Goal: Task Accomplishment & Management: Complete application form

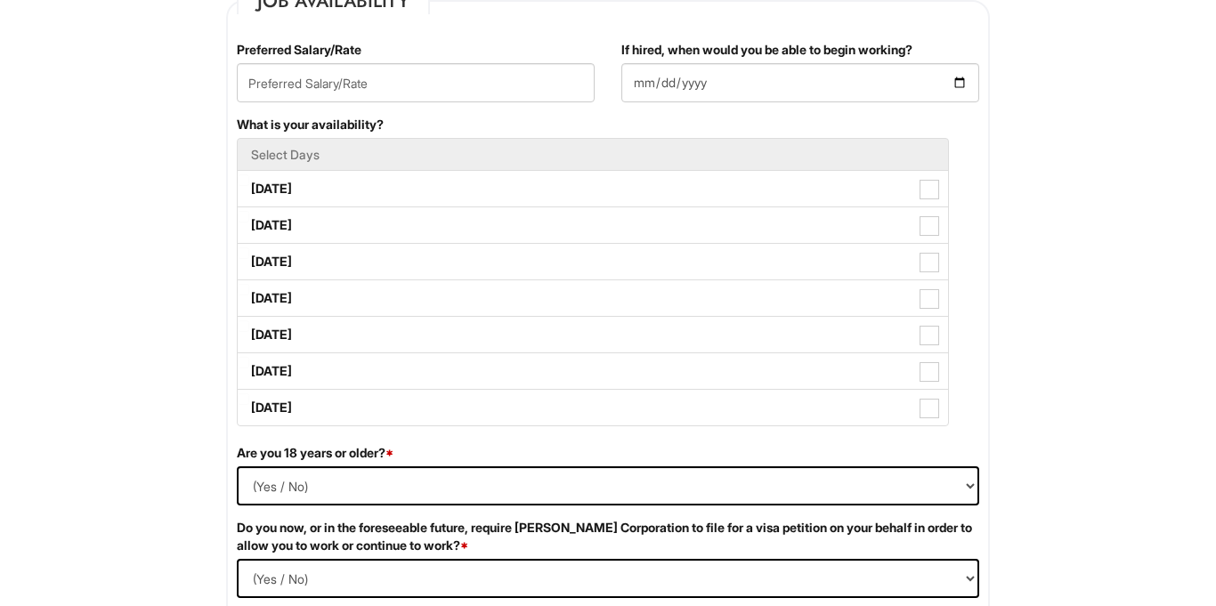
scroll to position [770, 0]
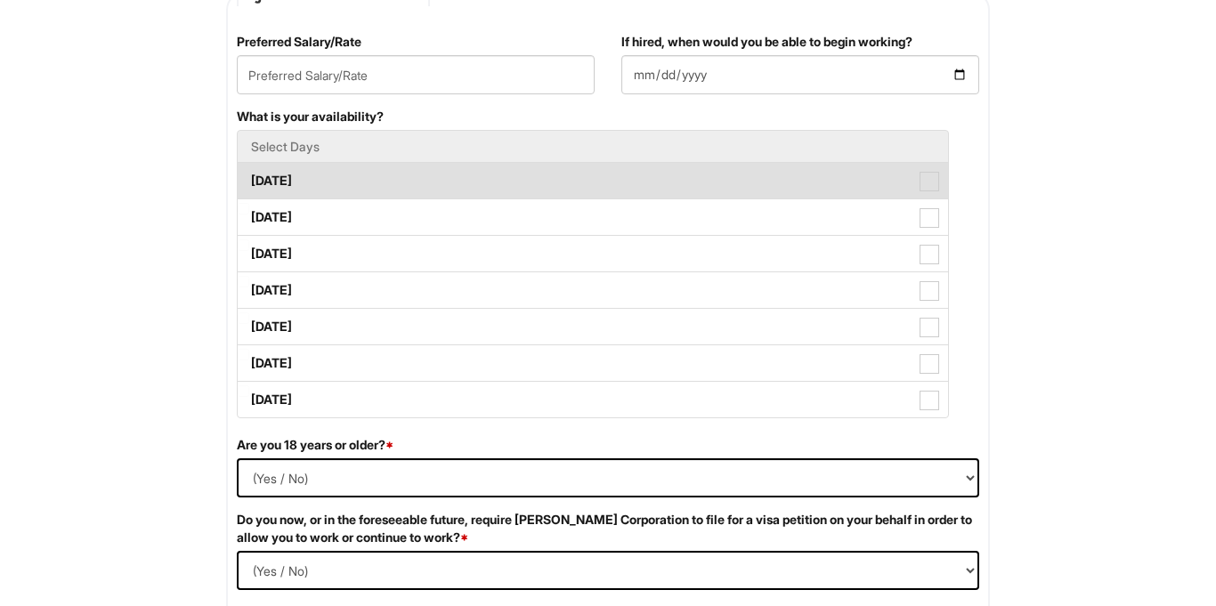
click at [578, 188] on label "[DATE]" at bounding box center [593, 181] width 710 height 36
click at [249, 178] on Available_Monday "[DATE]" at bounding box center [244, 172] width 12 height 12
checkbox Available_Monday "true"
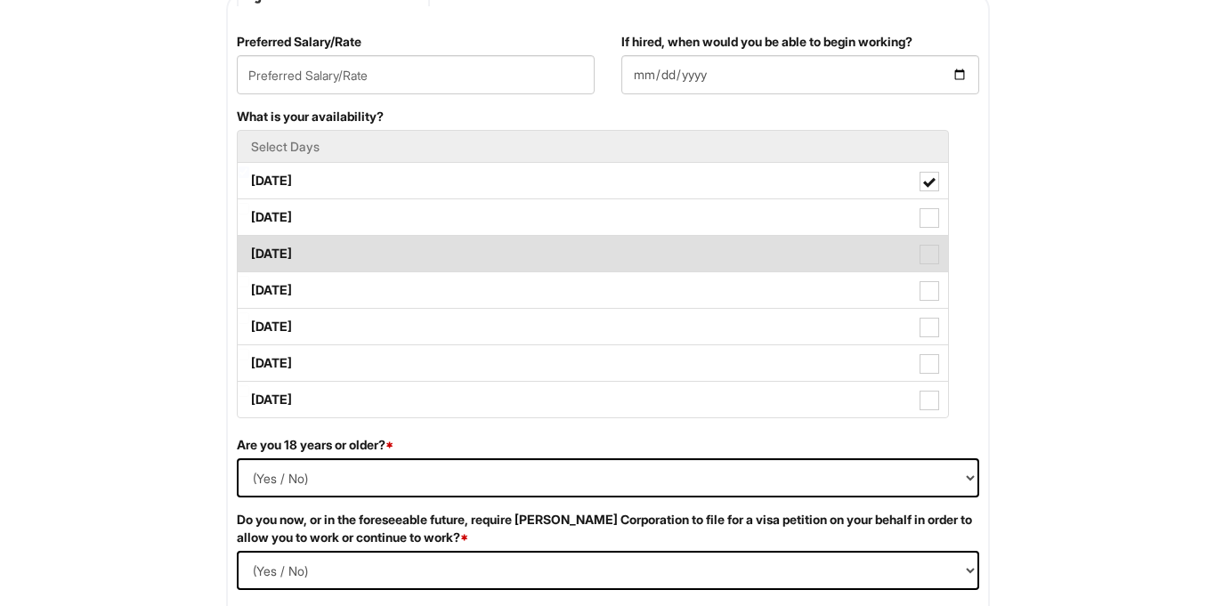
click at [558, 252] on label "[DATE]" at bounding box center [593, 254] width 710 height 36
click at [249, 251] on Available_Wednesday "[DATE]" at bounding box center [244, 245] width 12 height 12
checkbox Available_Wednesday "true"
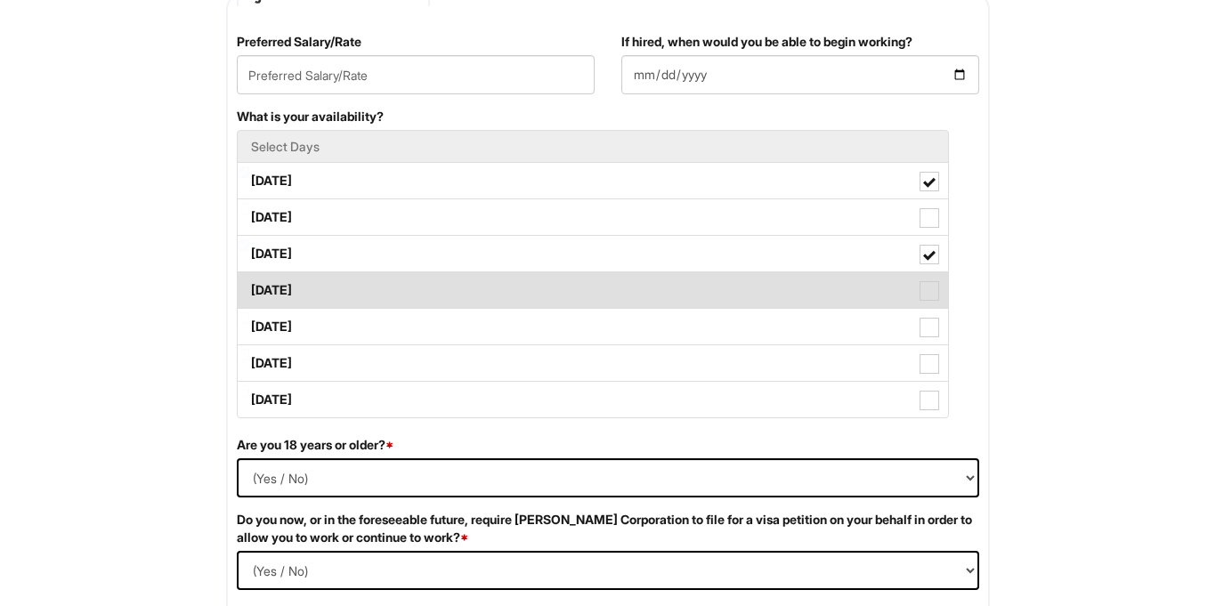
click at [546, 288] on label "[DATE]" at bounding box center [593, 290] width 710 height 36
click at [249, 287] on Available_Thursday "[DATE]" at bounding box center [244, 282] width 12 height 12
checkbox Available_Thursday "true"
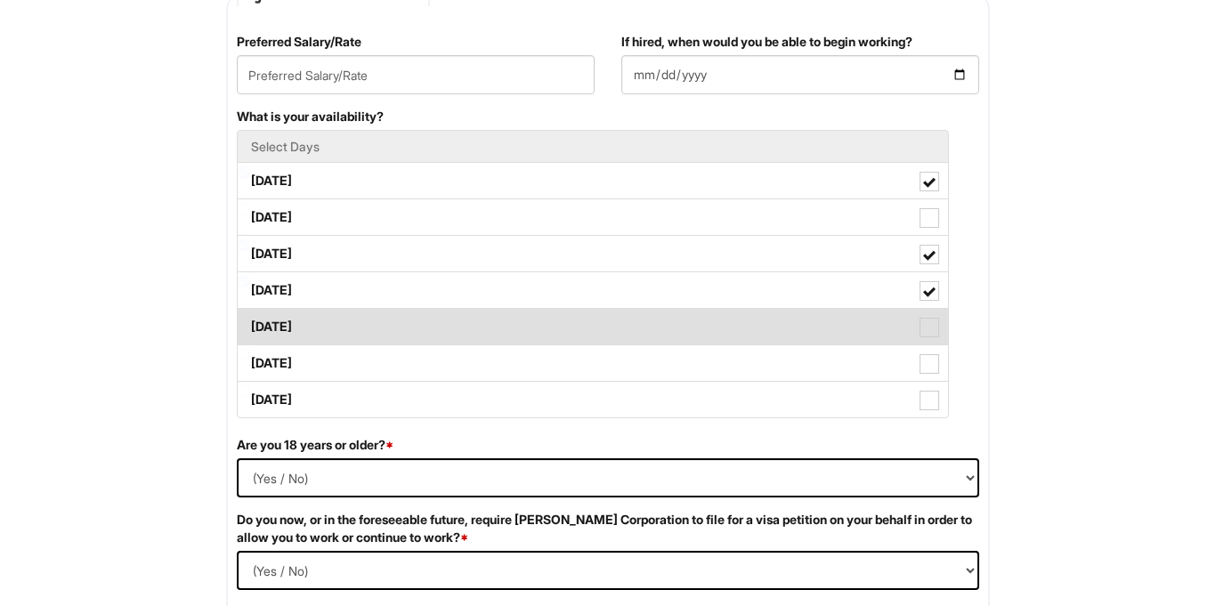
click at [539, 320] on label "[DATE]" at bounding box center [593, 327] width 710 height 36
click at [249, 320] on Available_Friday "[DATE]" at bounding box center [244, 318] width 12 height 12
checkbox Available_Friday "true"
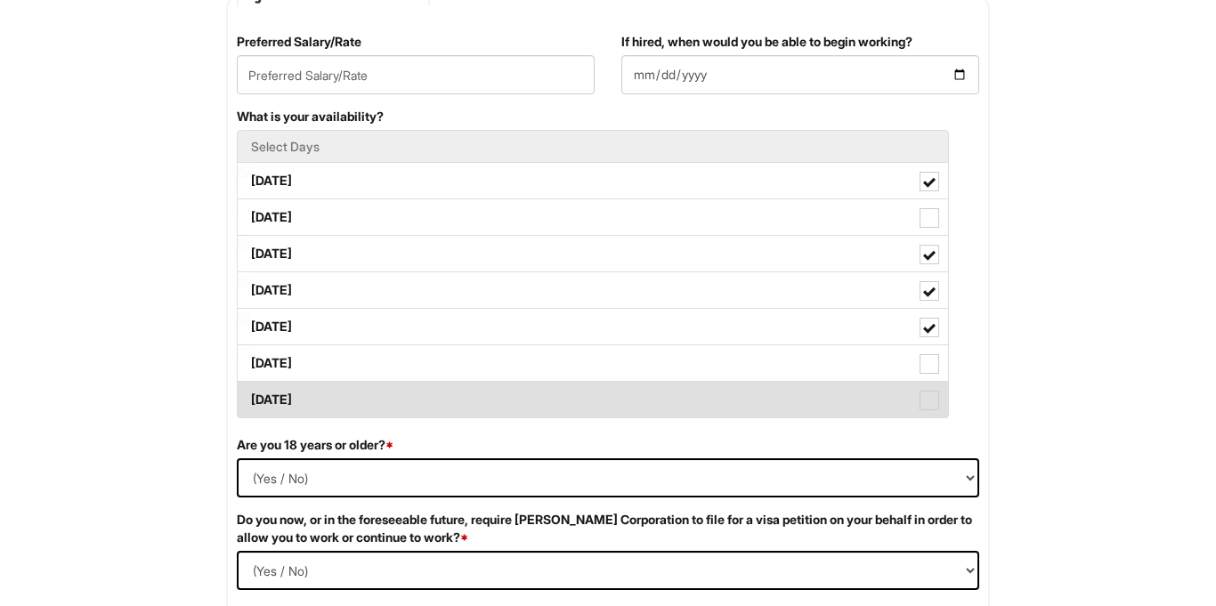
click at [514, 409] on label "[DATE]" at bounding box center [593, 400] width 710 height 36
click at [249, 397] on Available_Sunday "[DATE]" at bounding box center [244, 391] width 12 height 12
checkbox Available_Sunday "true"
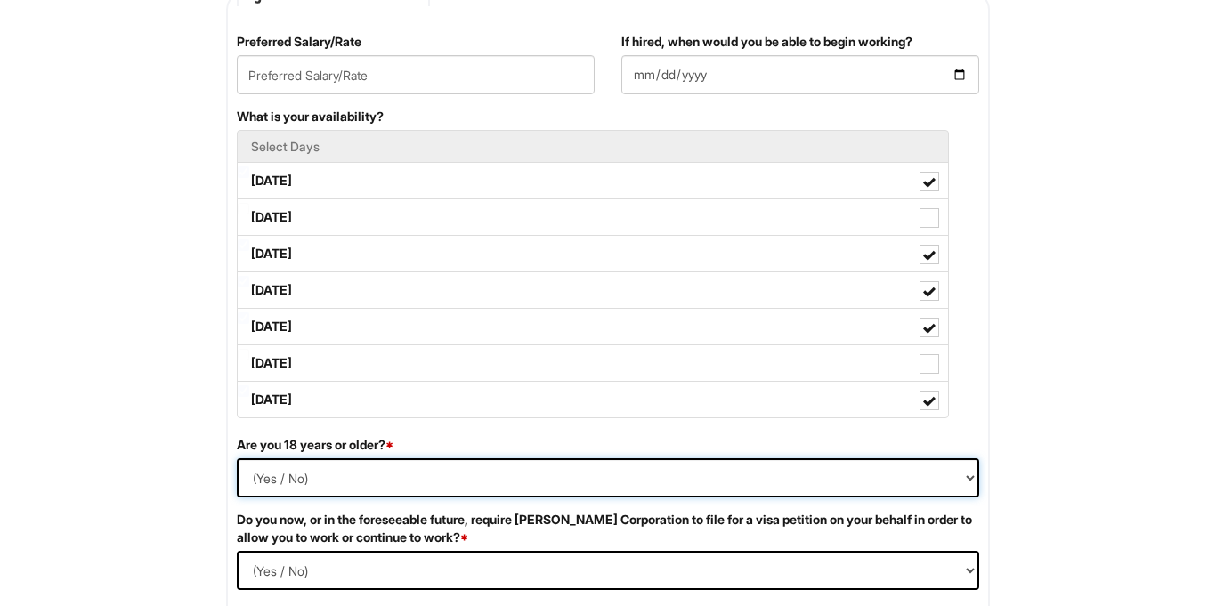
click at [466, 475] on select "(Yes / No) Yes No" at bounding box center [608, 477] width 742 height 39
select select "Yes"
click at [237, 458] on select "(Yes / No) Yes No" at bounding box center [608, 477] width 742 height 39
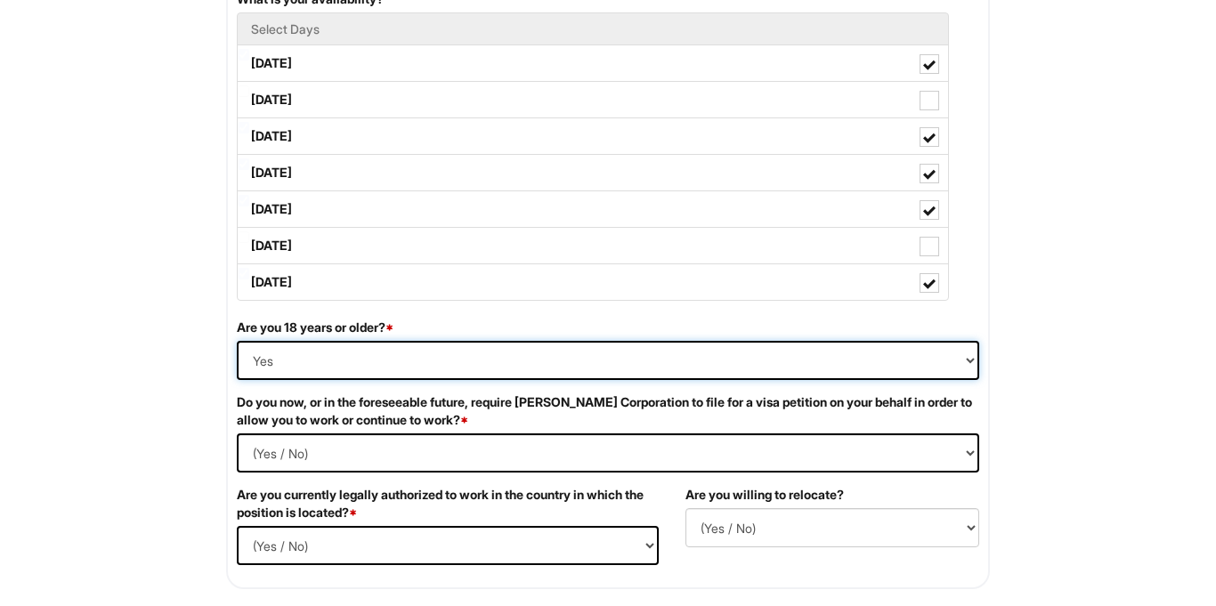
scroll to position [900, 0]
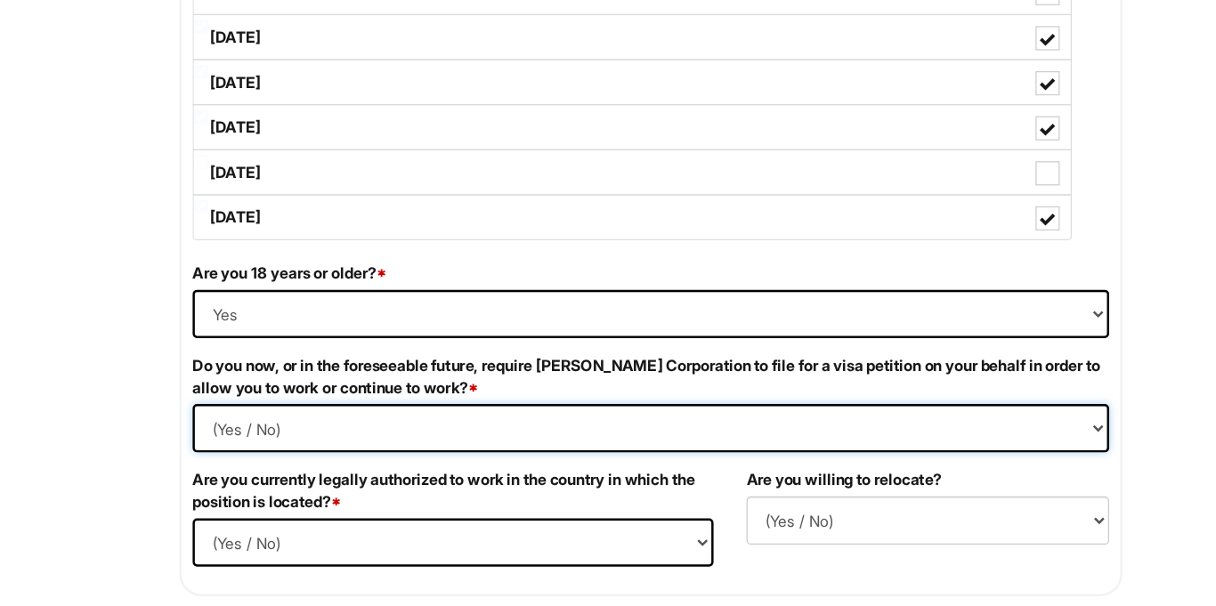
click at [457, 442] on Required "(Yes / No) Yes No" at bounding box center [608, 440] width 742 height 39
select Required "No"
click at [237, 421] on Required "(Yes / No) Yes No" at bounding box center [608, 440] width 742 height 39
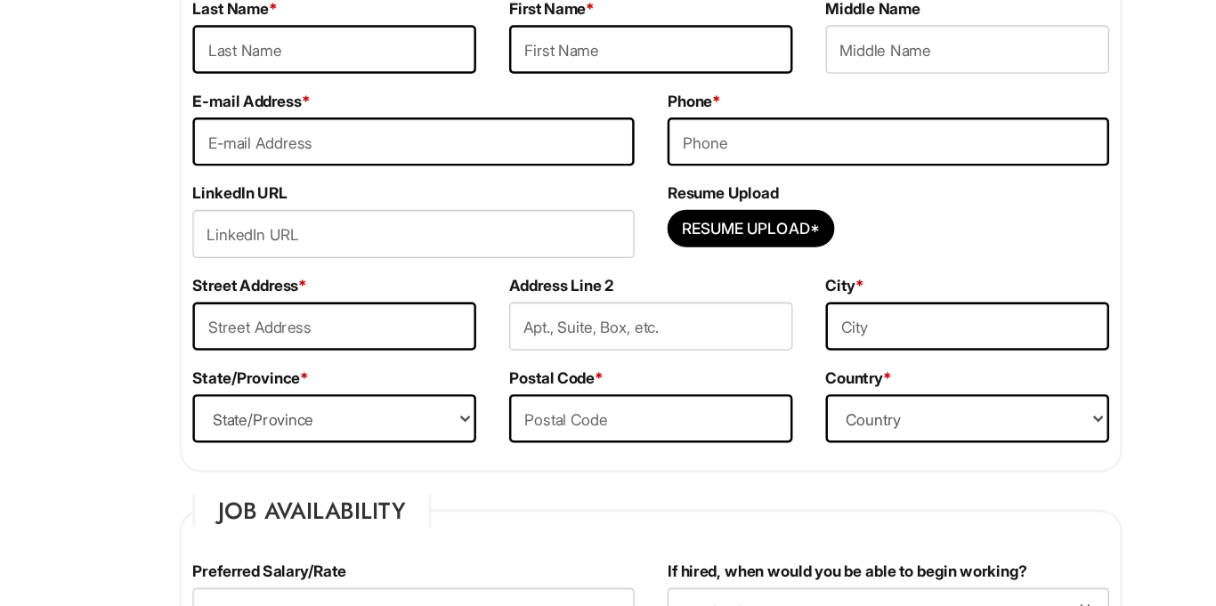
scroll to position [0, 0]
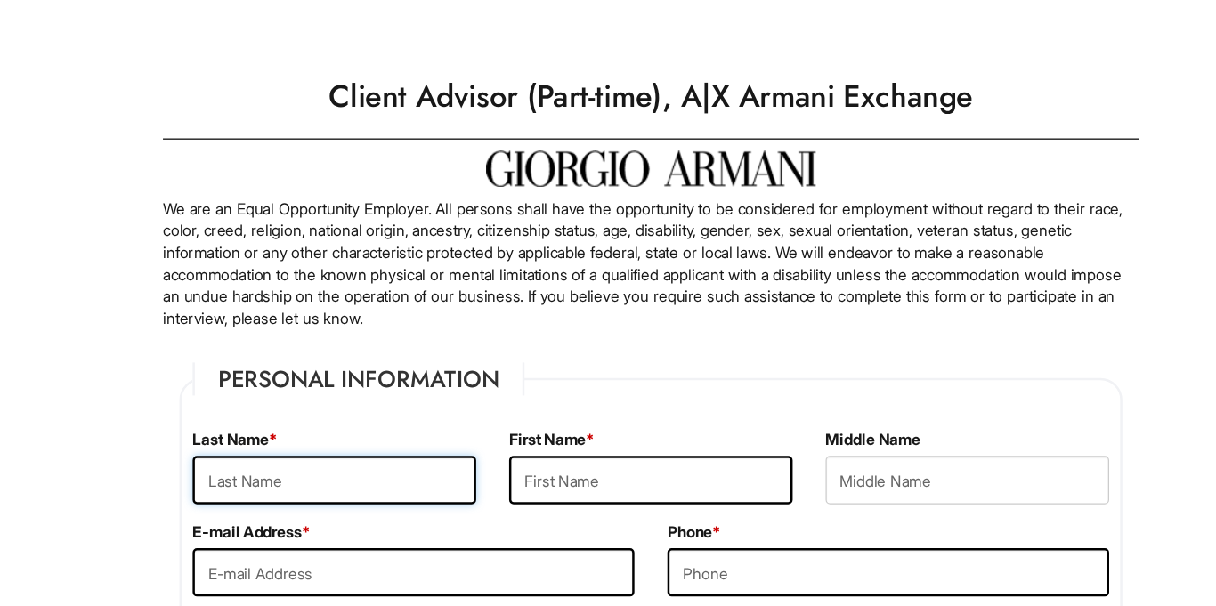
click at [409, 391] on input "text" at bounding box center [352, 388] width 230 height 39
type input "Class"
type input "[PERSON_NAME]"
type input "[EMAIL_ADDRESS][DOMAIN_NAME]"
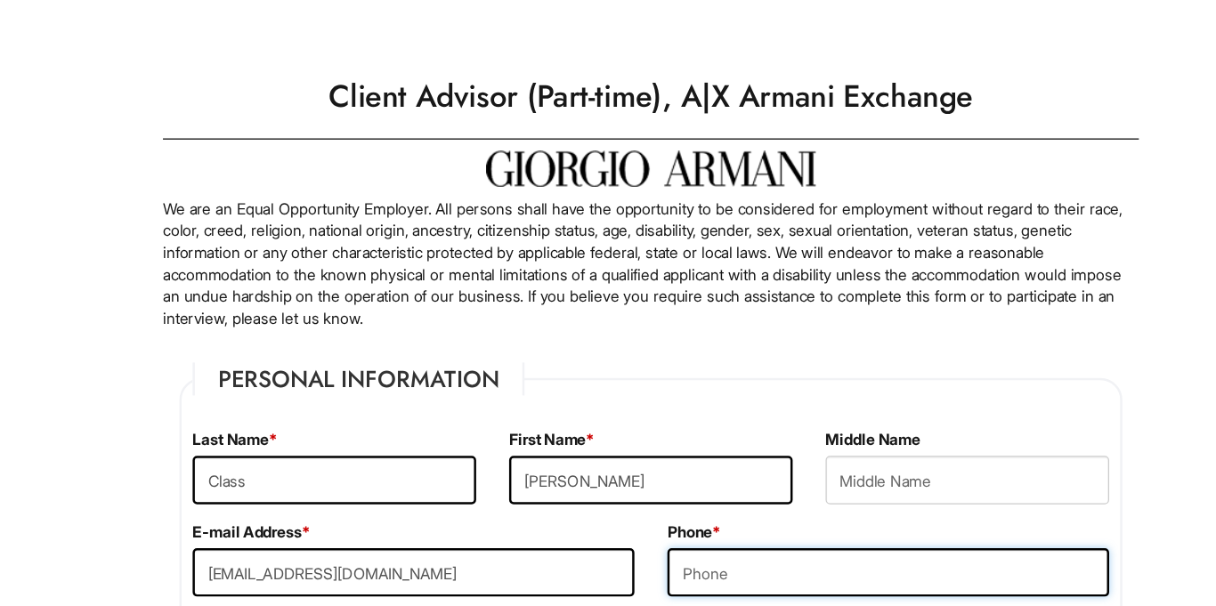
type input "9174988163"
type input "[STREET_ADDRESS]"
type input "17B"
type input "nyc"
select select "NY"
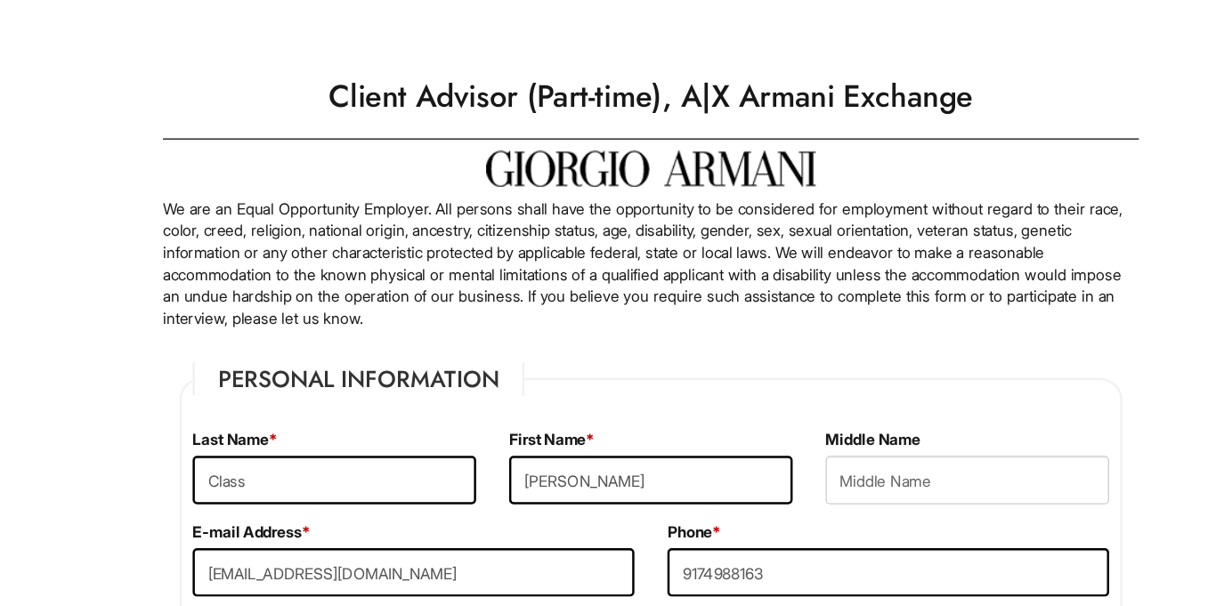
type input "10029"
select select "[GEOGRAPHIC_DATA]"
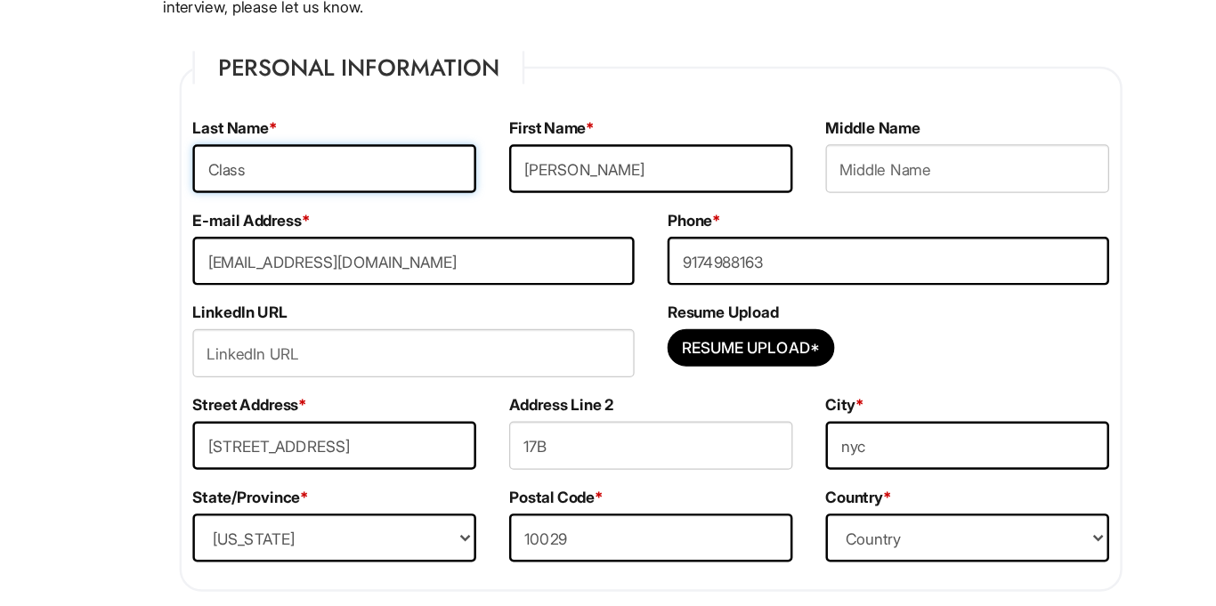
scroll to position [153, 0]
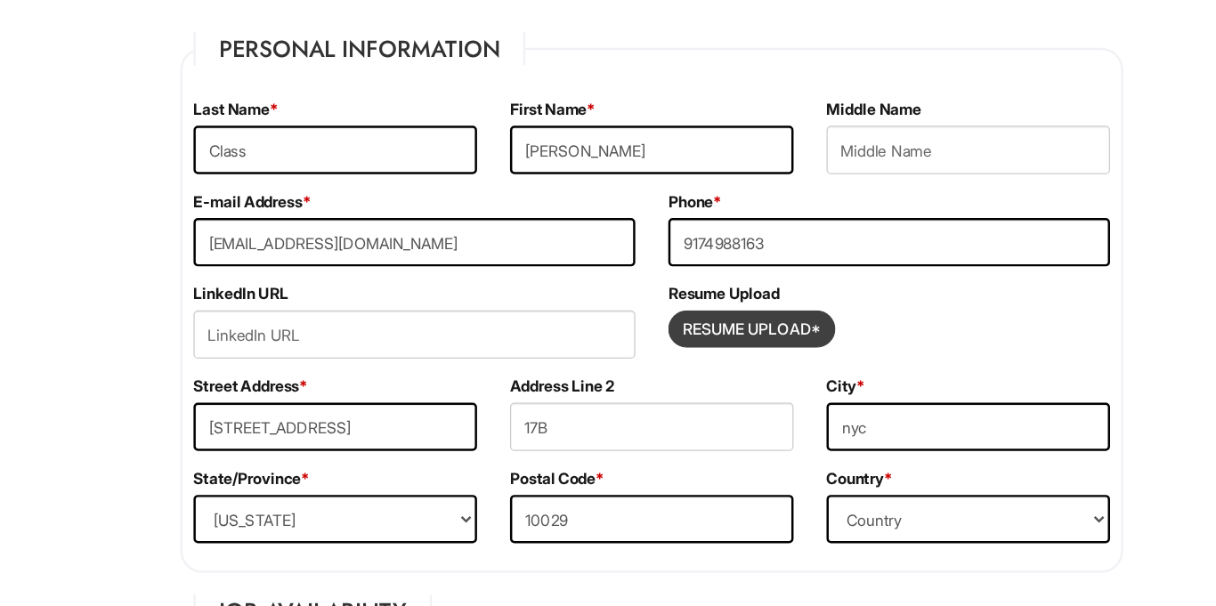
click at [643, 369] on input "Resume Upload*" at bounding box center [688, 381] width 133 height 28
type input "C:\fakepath\Elizabeth_Class_Resume (2).pdf"
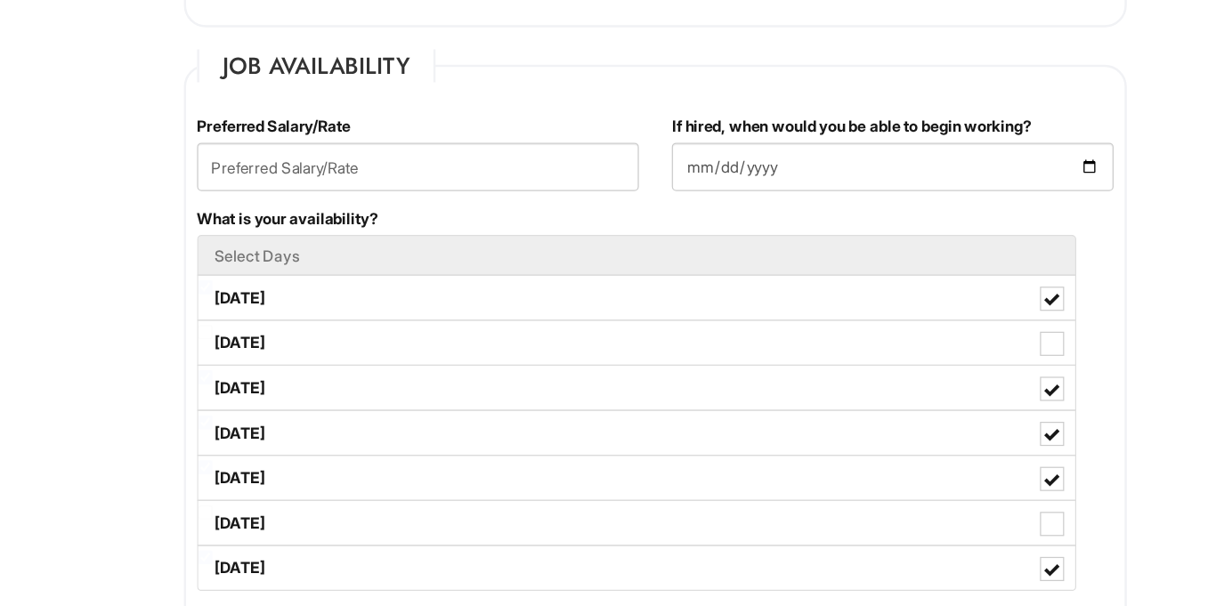
scroll to position [599, 0]
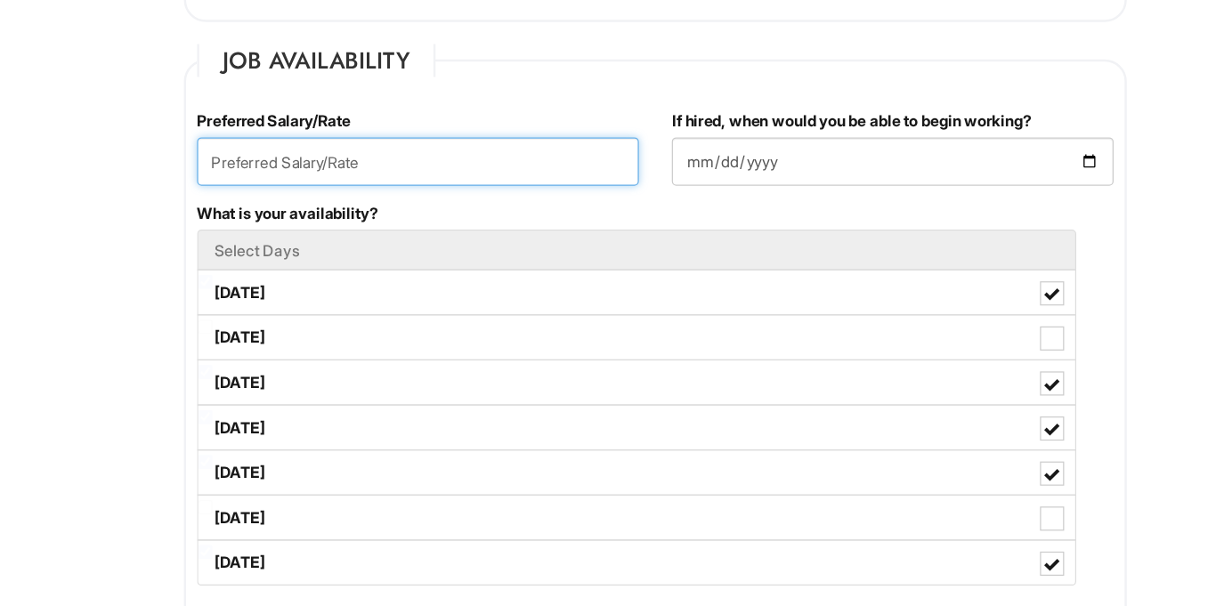
click at [567, 257] on input "text" at bounding box center [416, 245] width 358 height 39
type input "3"
type input "2"
type input "30.00 an hour"
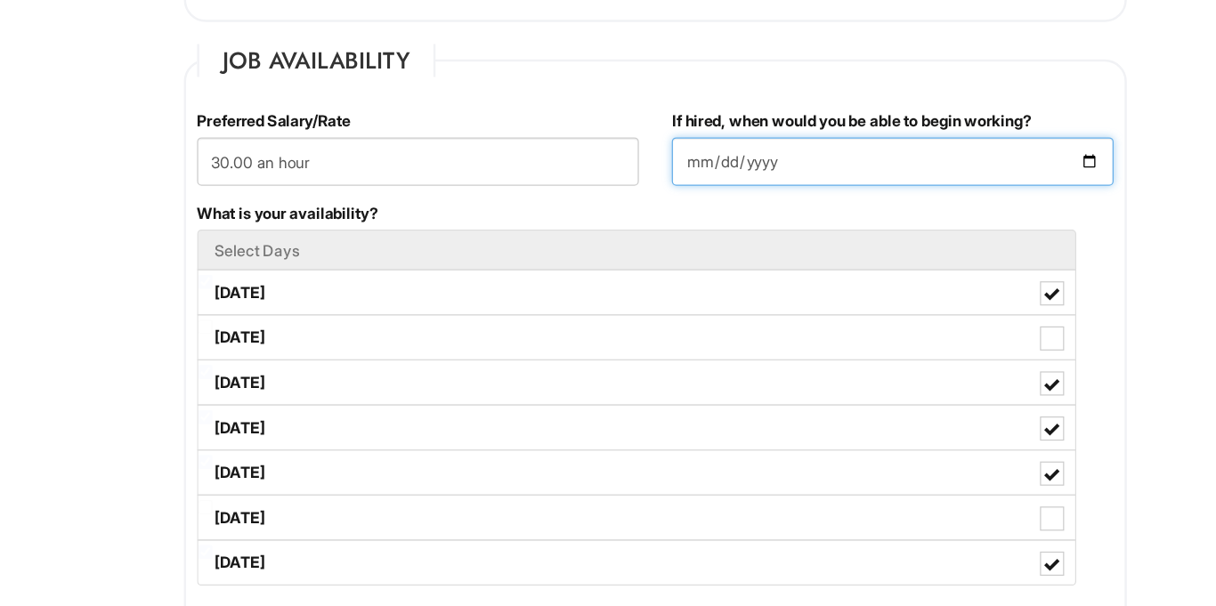
click at [786, 243] on input "If hired, when would you be able to begin working?" at bounding box center [800, 245] width 358 height 39
click at [950, 240] on input "If hired, when would you be able to begin working?" at bounding box center [800, 245] width 358 height 39
type input "[DATE]"
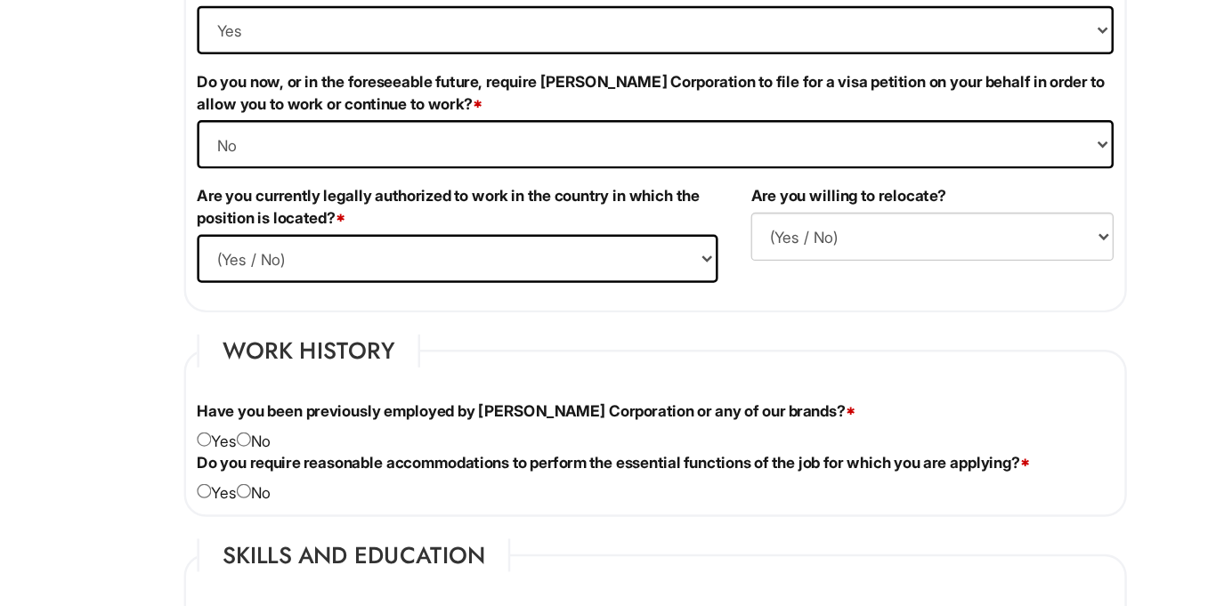
scroll to position [1110, 0]
click at [618, 341] on select "(Yes / No) Yes No" at bounding box center [448, 322] width 422 height 39
select select "Yes"
click at [237, 303] on select "(Yes / No) Yes No" at bounding box center [448, 322] width 422 height 39
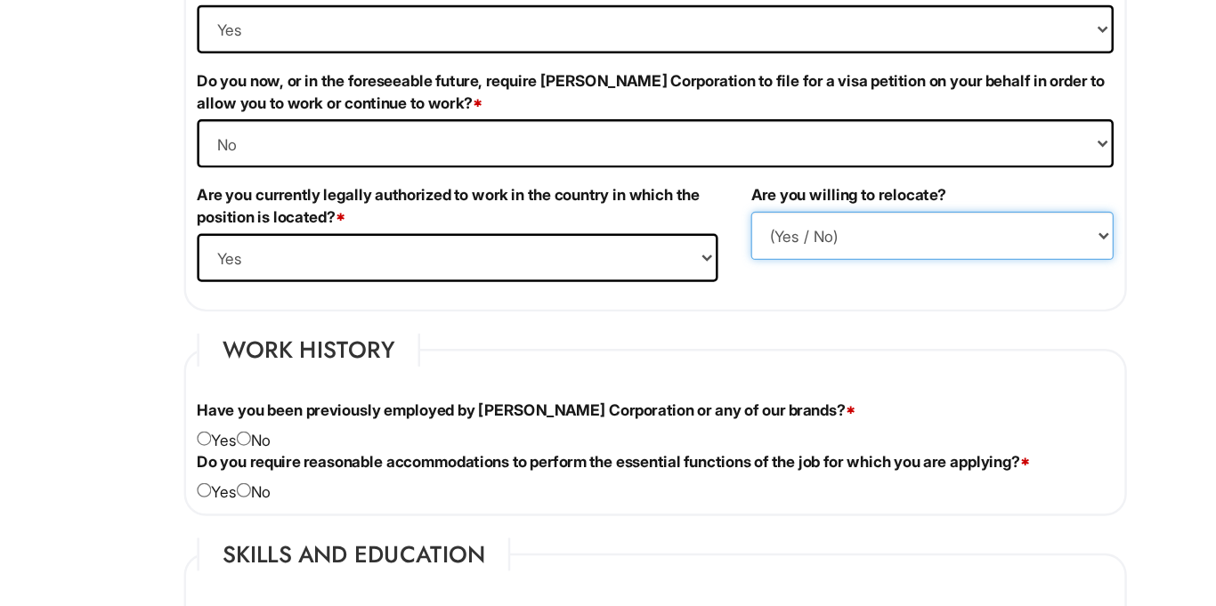
click at [706, 318] on select "(Yes / No) No Yes" at bounding box center [832, 305] width 294 height 39
select select "Y"
click at [685, 286] on select "(Yes / No) No Yes" at bounding box center [832, 305] width 294 height 39
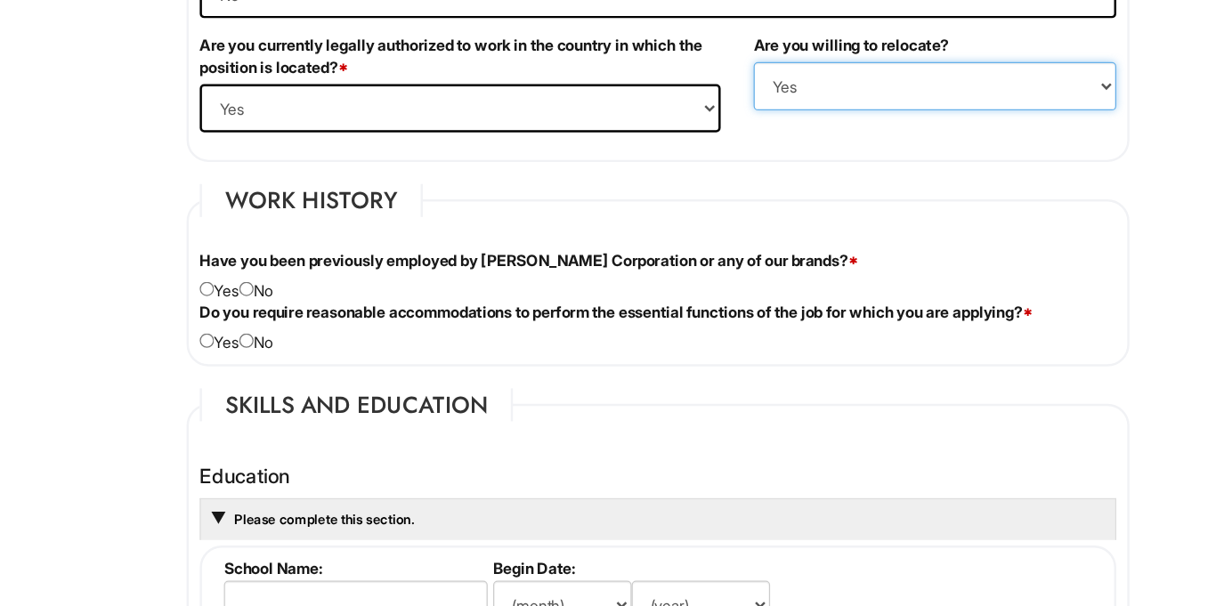
scroll to position [1232, 0]
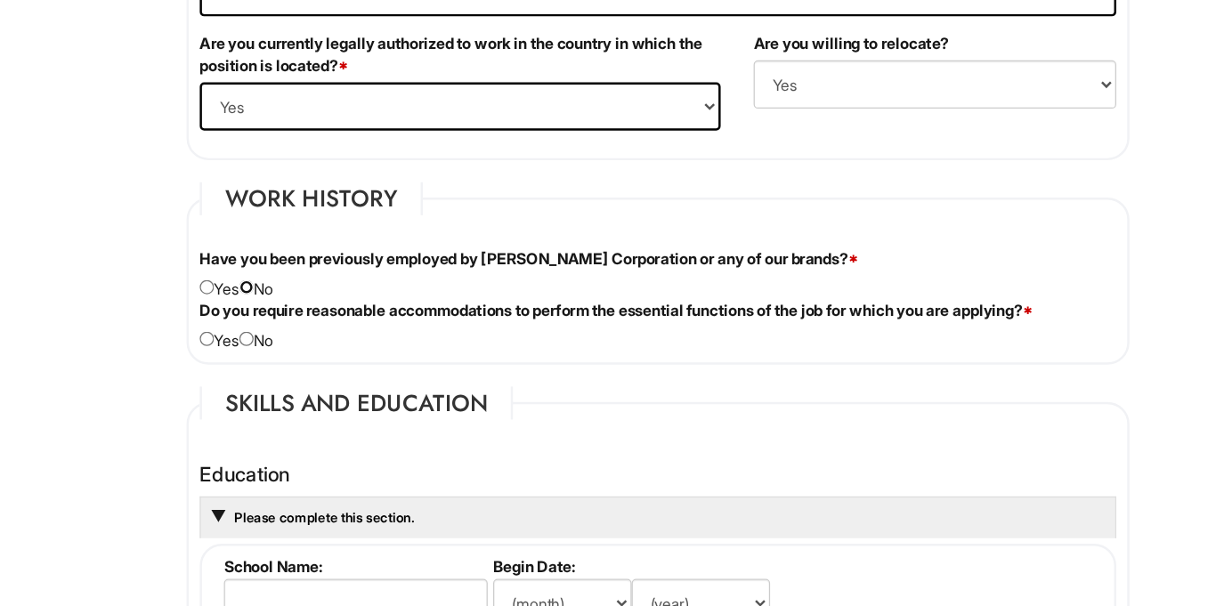
click at [277, 350] on input "radio" at bounding box center [275, 348] width 12 height 12
radio input "true"
click at [280, 392] on input "radio" at bounding box center [275, 390] width 12 height 12
radio input "true"
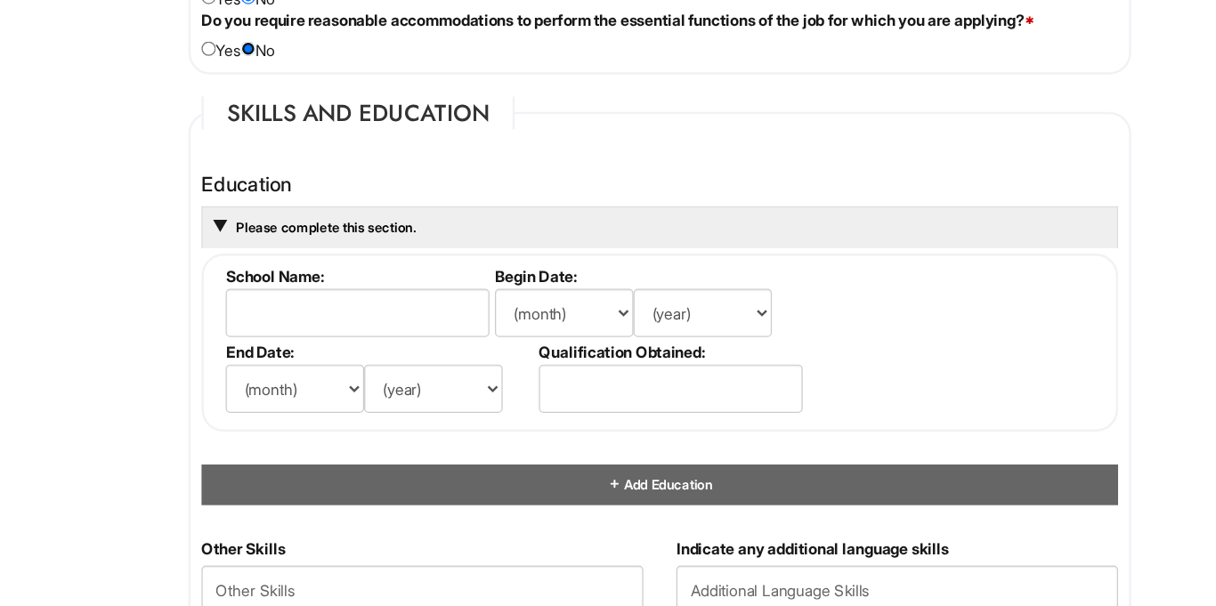
scroll to position [1471, 0]
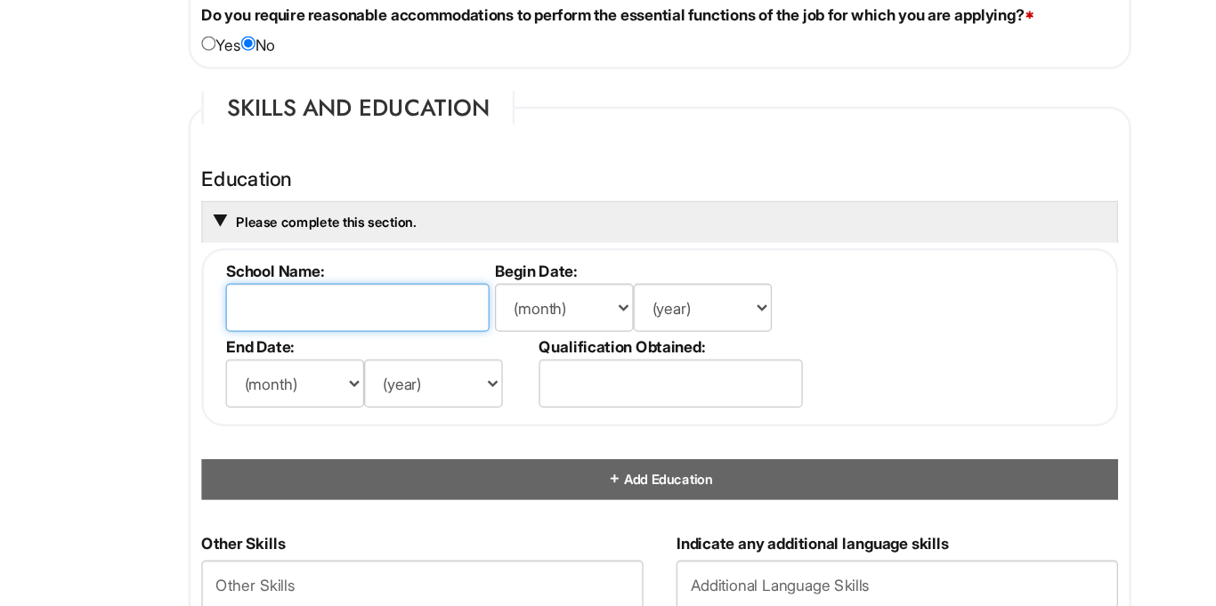
click at [370, 371] on input "text" at bounding box center [363, 363] width 214 height 39
type input "[GEOGRAPHIC_DATA]"
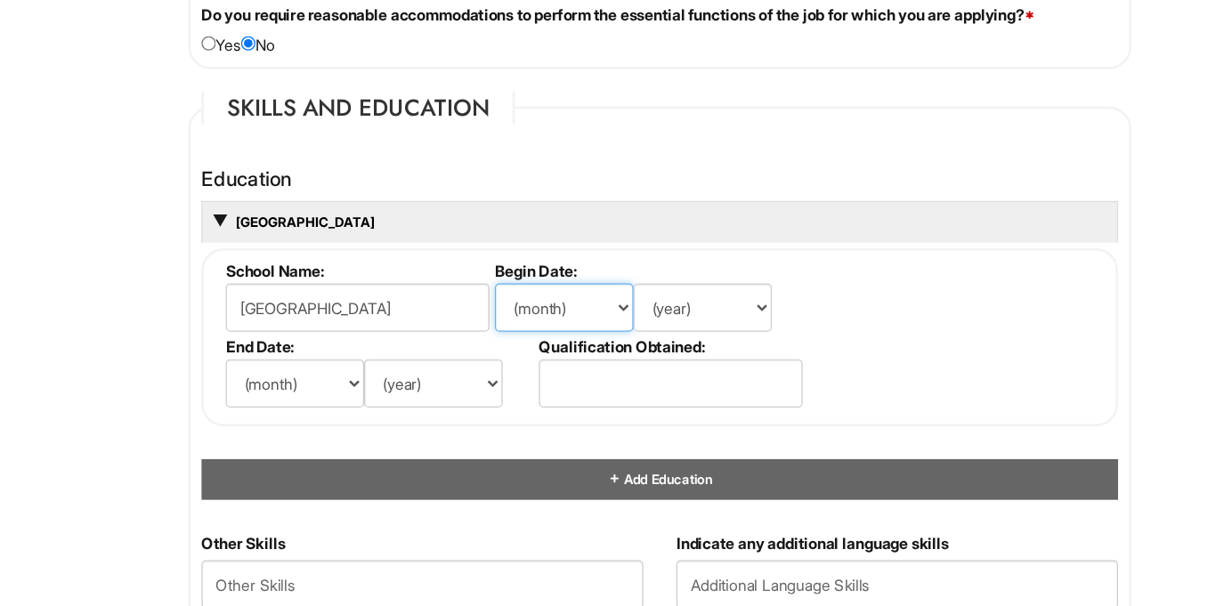
click at [573, 363] on select "(month) Jan Feb Mar Apr May Jun [DATE] Aug Sep Oct Nov Dec" at bounding box center [530, 363] width 112 height 39
select select "9"
click at [474, 344] on select "(month) Jan Feb Mar Apr May Jun [DATE] Aug Sep Oct Nov Dec" at bounding box center [530, 363] width 112 height 39
click at [675, 353] on select "(year) 2029 2028 2027 2026 2025 2024 2023 2022 2021 2020 2019 2018 2017 2016 20…" at bounding box center [642, 363] width 112 height 39
click at [658, 363] on select "(year) 2029 2028 2027 2026 2025 2024 2023 2022 2021 2020 2019 2018 2017 2016 20…" at bounding box center [642, 363] width 112 height 39
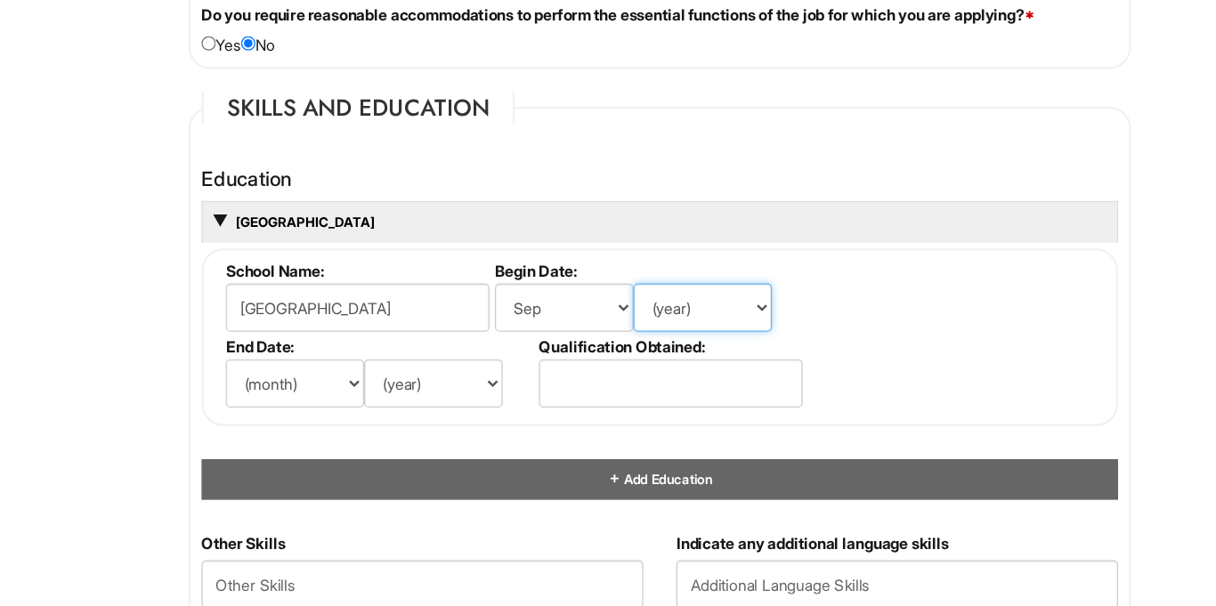
click at [629, 360] on select "(year) 2029 2028 2027 2026 2025 2024 2023 2022 2021 2020 2019 2018 2017 2016 20…" at bounding box center [642, 363] width 112 height 39
select select "1999"
click at [586, 344] on select "(year) 2029 2028 2027 2026 2025 2024 2023 2022 2021 2020 2019 2018 2017 2016 20…" at bounding box center [642, 363] width 112 height 39
click at [357, 424] on select "(month) Jan Feb Mar Apr May Jun [DATE] Aug Sep Oct Nov Dec" at bounding box center [312, 425] width 112 height 39
select select "6"
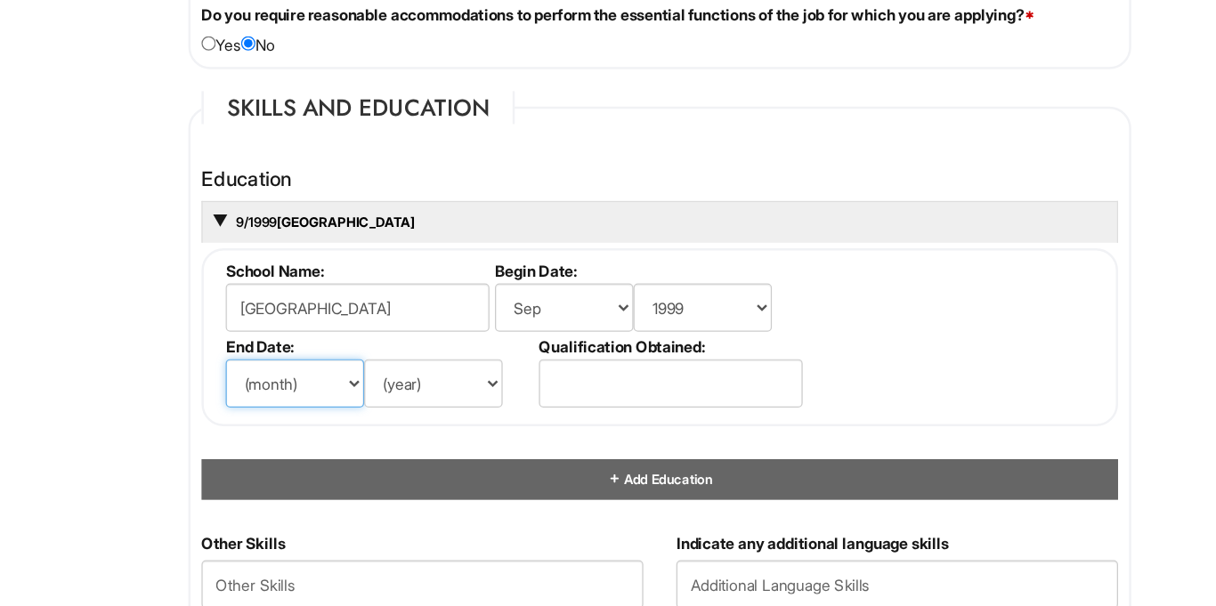
click at [256, 406] on select "(month) Jan Feb Mar Apr May Jun [DATE] Aug Sep Oct Nov Dec" at bounding box center [312, 425] width 112 height 39
click at [445, 420] on select "(year) 2029 2028 2027 2026 2025 2024 2023 2022 2021 2020 2019 2018 2017 2016 20…" at bounding box center [424, 425] width 112 height 39
select select "2002"
click at [368, 406] on select "(year) 2029 2028 2027 2026 2025 2024 2023 2022 2021 2020 2019 2018 2017 2016 20…" at bounding box center [424, 425] width 112 height 39
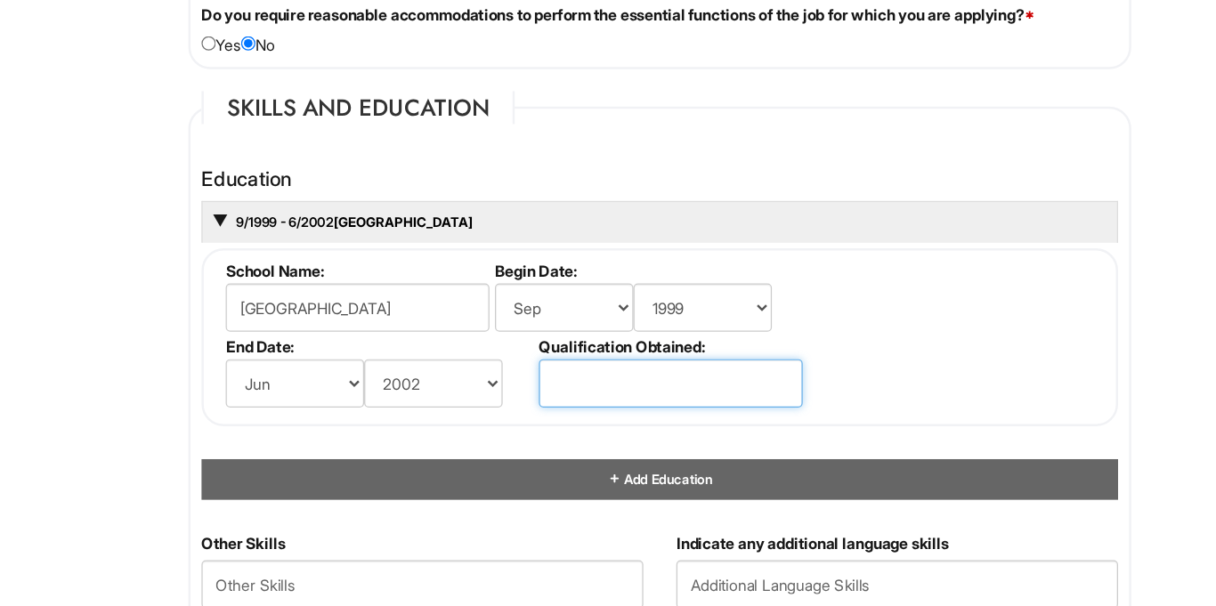
click at [538, 417] on input "text" at bounding box center [617, 425] width 214 height 39
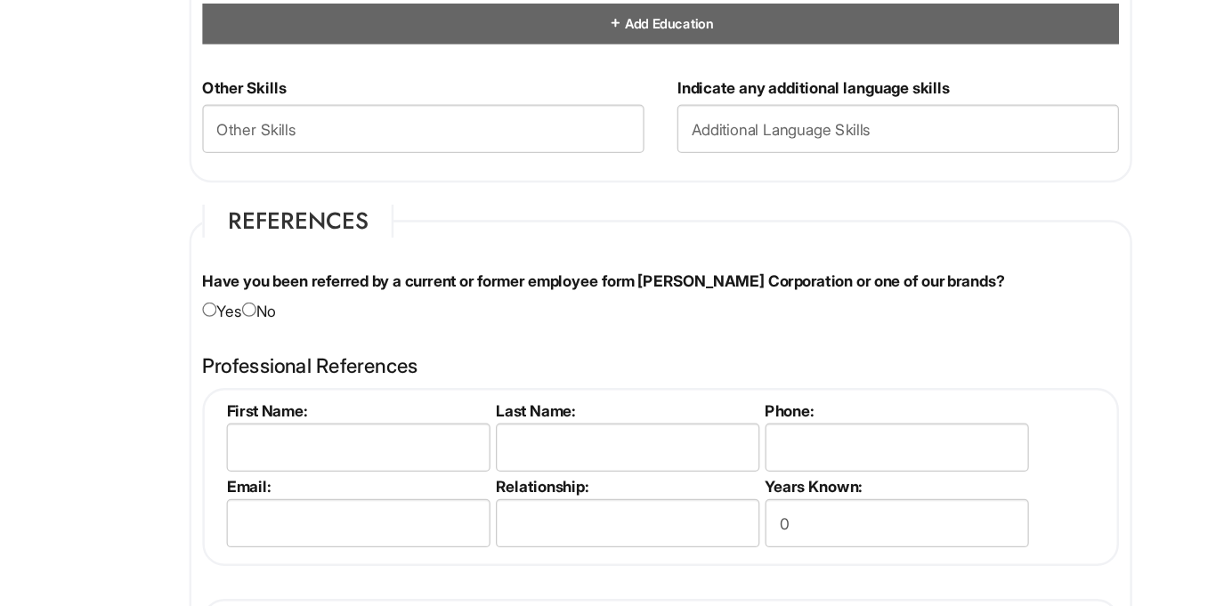
scroll to position [1840, 0]
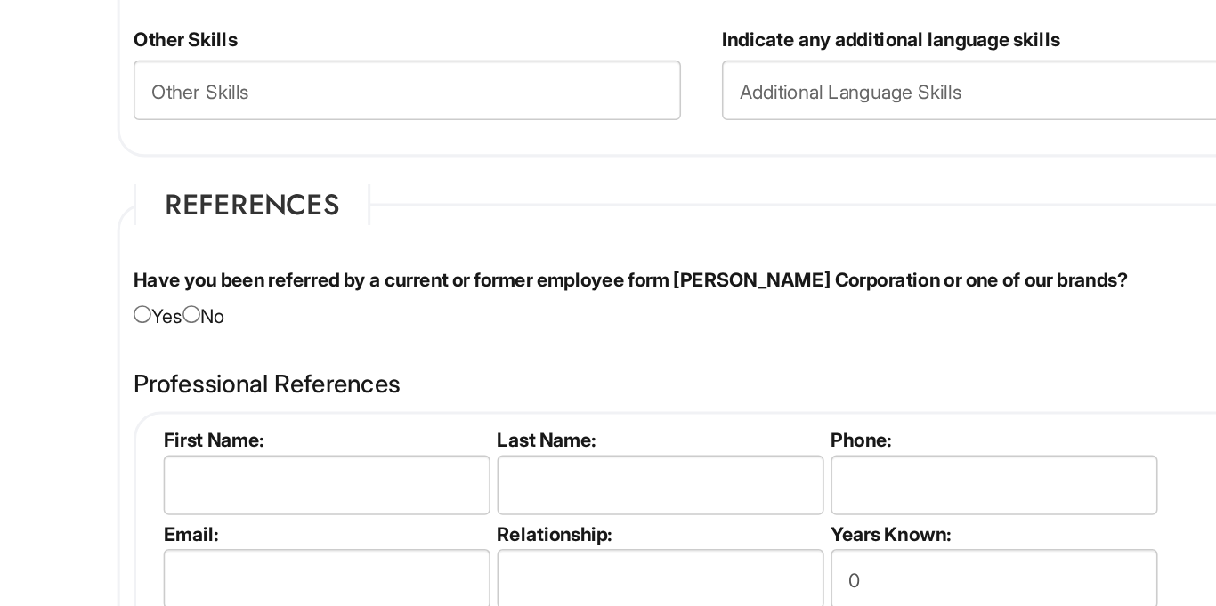
type input "diploma"
click at [280, 369] on input "radio" at bounding box center [275, 366] width 12 height 12
radio input "true"
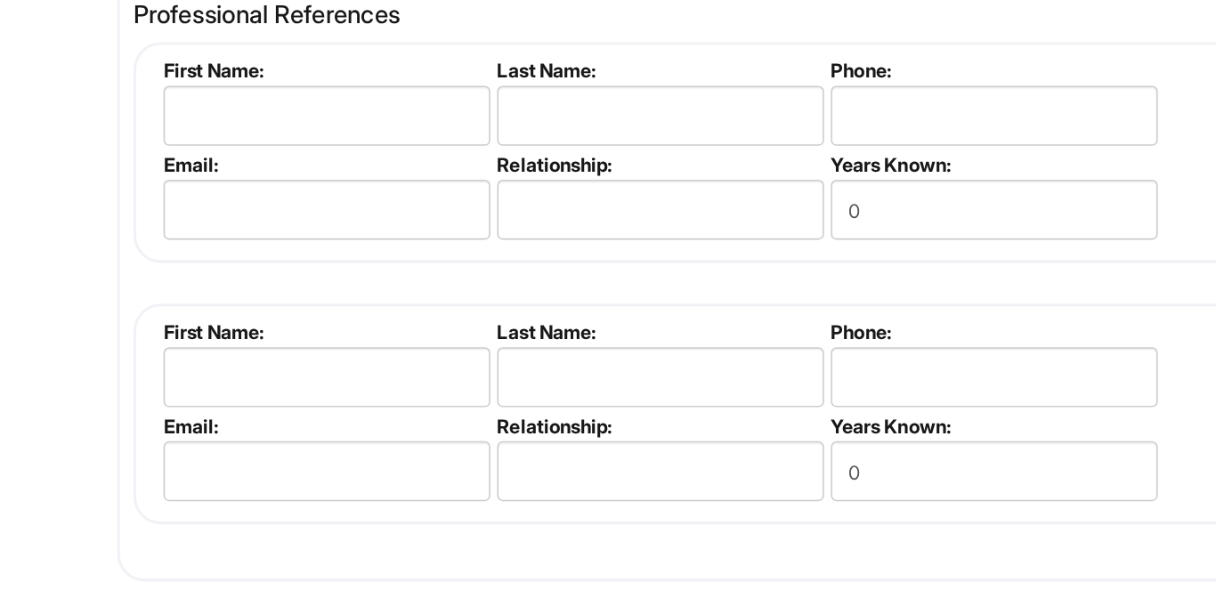
scroll to position [2034, 0]
